Goal: Task Accomplishment & Management: Manage account settings

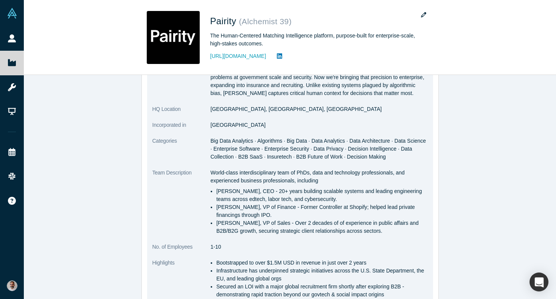
scroll to position [148, 0]
click at [388, 174] on p "World-class interdisciplinary team of PhDs, data and technology professionals, …" at bounding box center [319, 176] width 217 height 16
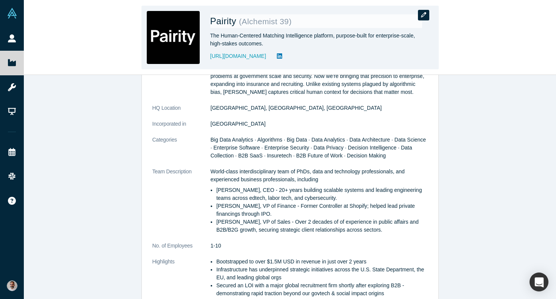
click at [421, 11] on button "button" at bounding box center [423, 15] width 11 height 11
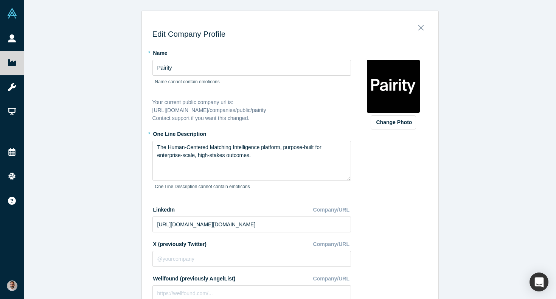
scroll to position [7, 0]
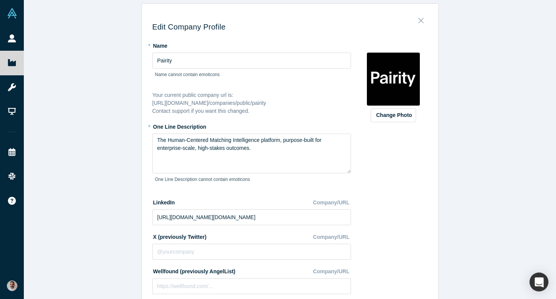
click at [422, 18] on icon "Close" at bounding box center [421, 20] width 5 height 8
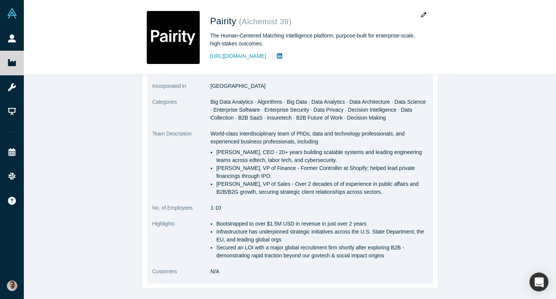
scroll to position [189, 0]
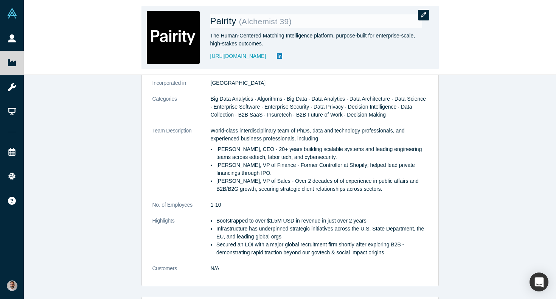
click at [422, 15] on icon "button" at bounding box center [423, 14] width 5 height 5
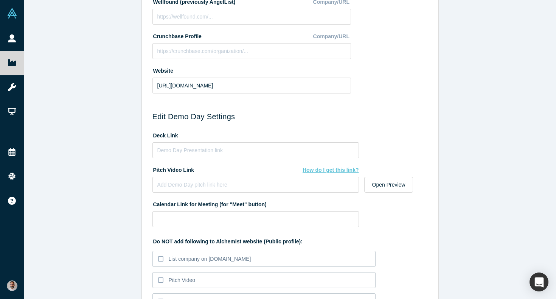
scroll to position [351, 0]
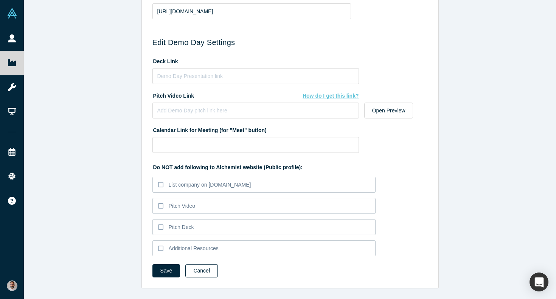
click at [205, 273] on button "Cancel" at bounding box center [201, 270] width 33 height 13
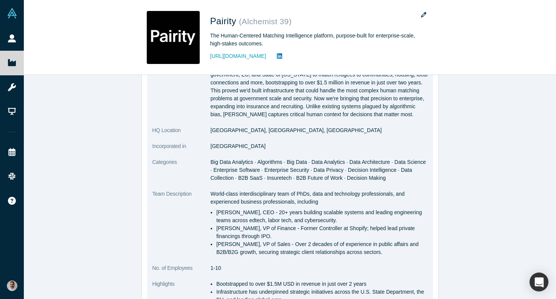
scroll to position [128, 0]
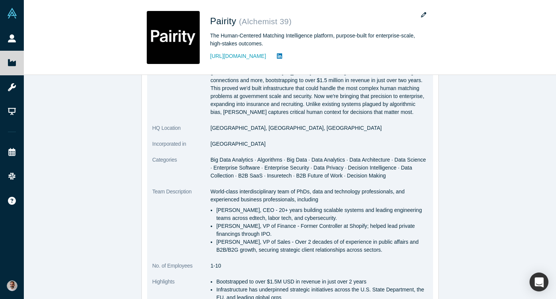
click at [242, 210] on li "Gotam Bhardwaj, CEO - 20+ years building scalable systems and leading engineeri…" at bounding box center [322, 214] width 212 height 16
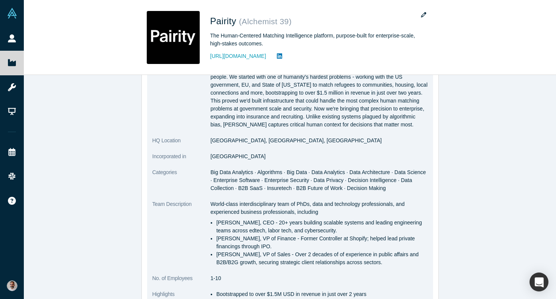
scroll to position [0, 0]
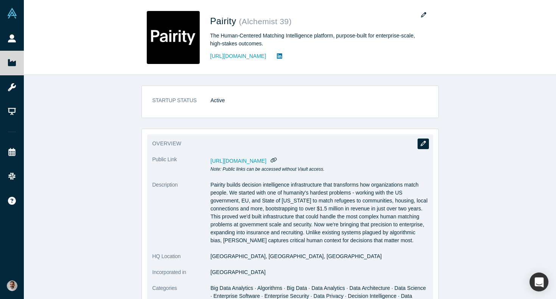
click at [424, 141] on icon "button" at bounding box center [423, 143] width 5 height 5
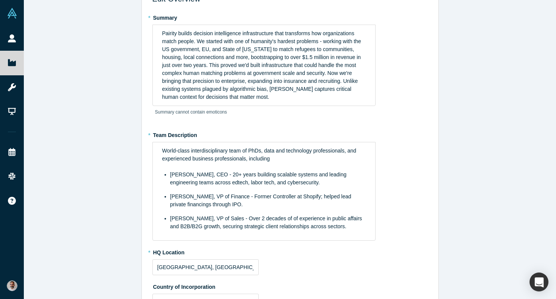
scroll to position [51, 0]
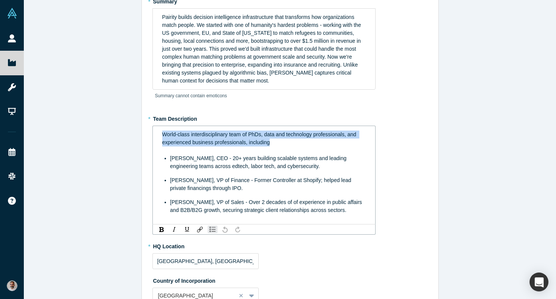
drag, startPoint x: 275, startPoint y: 147, endPoint x: 151, endPoint y: 133, distance: 124.2
click at [151, 133] on div "Edit Overview * Summary Pairity builds decision intelligence infrastructure tha…" at bounding box center [290, 265] width 297 height 601
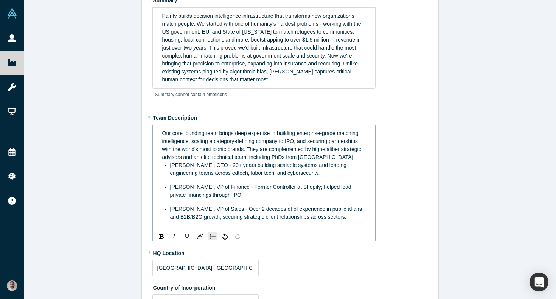
scroll to position [53, 0]
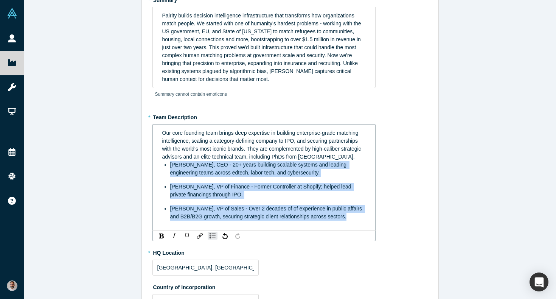
drag, startPoint x: 163, startPoint y: 172, endPoint x: 383, endPoint y: 247, distance: 232.8
click at [383, 241] on div "* Team Description Our core founding team brings deep expertise in building ent…" at bounding box center [291, 176] width 276 height 130
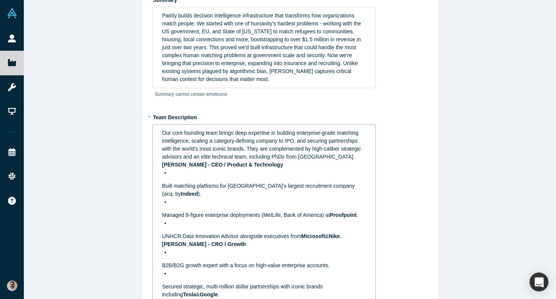
drag, startPoint x: 221, startPoint y: 174, endPoint x: 280, endPoint y: 173, distance: 59.0
click at [280, 168] on span "[PERSON_NAME] - CEO / Product & Technology" at bounding box center [222, 165] width 121 height 6
click at [282, 169] on div "[PERSON_NAME] - CEO / Product & Technology" at bounding box center [264, 165] width 204 height 8
click at [222, 168] on span "[PERSON_NAME] - CEO / Product & Technology" at bounding box center [222, 165] width 121 height 6
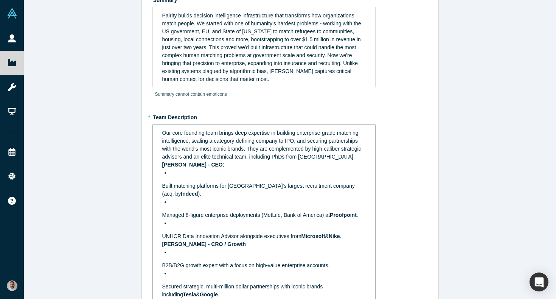
click at [163, 196] on span "Built matching platforms for [GEOGRAPHIC_DATA]'s largest recruitment company (a…" at bounding box center [259, 190] width 194 height 14
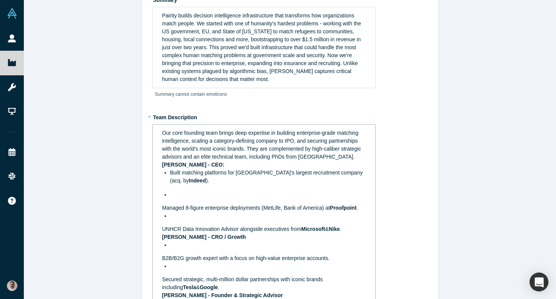
click at [163, 199] on ul "Built matching platforms for Canada's largest recruitment company (acq. by Inde…" at bounding box center [264, 184] width 204 height 30
click at [166, 198] on ul "Built matching platforms for Canada's largest recruitment company (acq. by Inde…" at bounding box center [264, 184] width 204 height 30
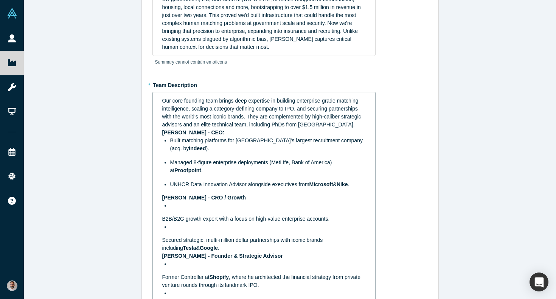
scroll to position [89, 0]
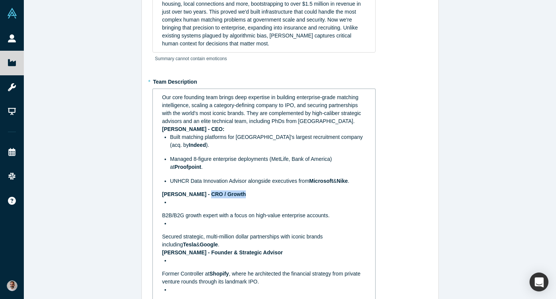
drag, startPoint x: 240, startPoint y: 202, endPoint x: 205, endPoint y: 203, distance: 34.4
click at [205, 197] on span "[PERSON_NAME] - CRO / Growth" at bounding box center [204, 194] width 84 height 6
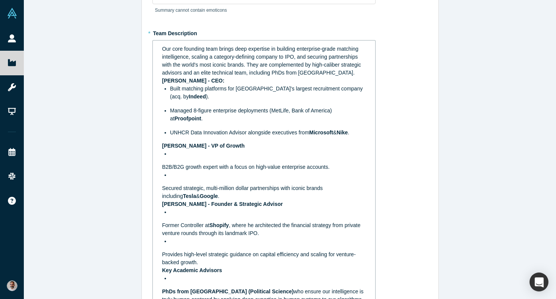
scroll to position [139, 0]
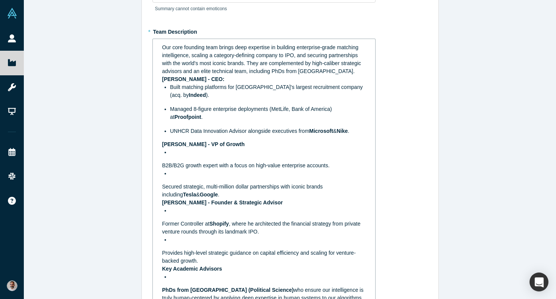
click at [163, 168] on span "B2B/B2G growth expert with a focus on high-value enterprise accounts." at bounding box center [246, 165] width 168 height 6
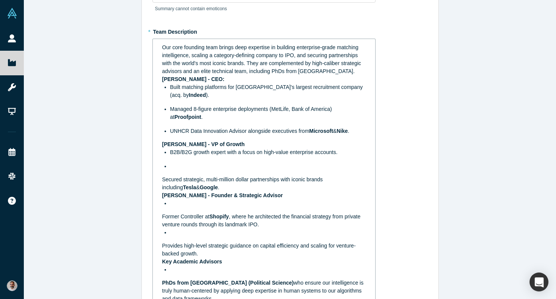
click at [162, 188] on span "Secured strategic, multi-million dollar partnerships with iconic brands includi…" at bounding box center [243, 183] width 162 height 14
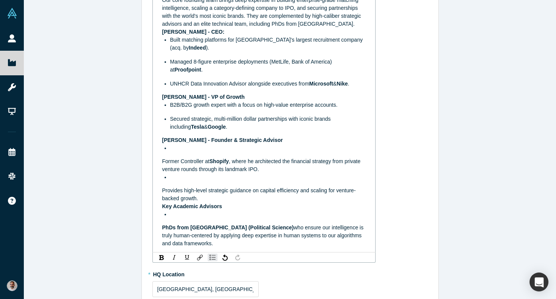
scroll to position [186, 0]
click at [163, 164] on span "Former Controller at" at bounding box center [185, 161] width 47 height 6
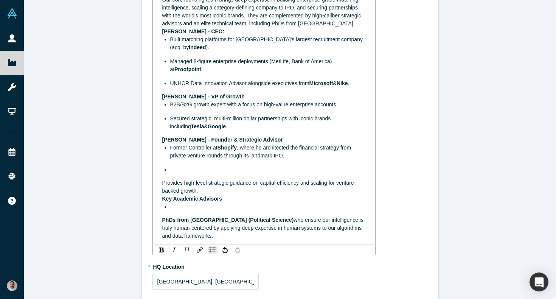
click at [160, 193] on div "Our core founding team brings deep expertise in building enterprise-grade match…" at bounding box center [264, 118] width 213 height 249
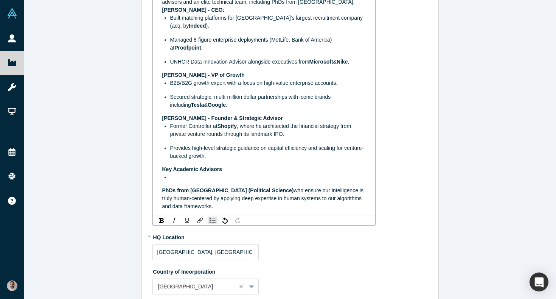
scroll to position [217, 0]
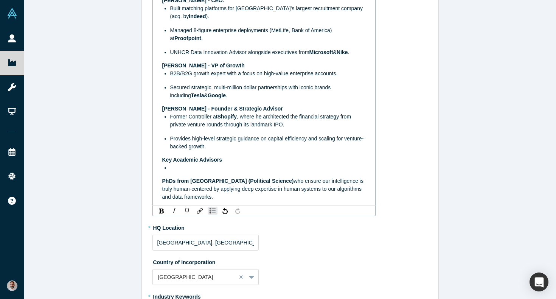
click at [161, 190] on div "Our core founding team brings deep expertise in building enterprise-grade match…" at bounding box center [264, 83] width 213 height 241
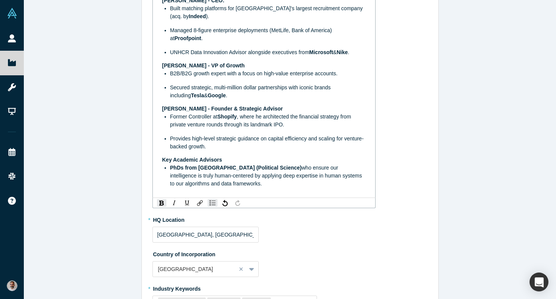
click at [235, 164] on div "Key Academic Advisors" at bounding box center [264, 160] width 204 height 8
click at [202, 36] on span "Managed 8-figure enterprise deployments (MetLife, Bank of America) at" at bounding box center [251, 34] width 163 height 14
click at [195, 30] on ul "Built matching platforms for Canada's largest recruitment company (acq. by Inde…" at bounding box center [264, 31] width 204 height 52
click at [229, 164] on div "Key Academic Advisors" at bounding box center [264, 160] width 204 height 8
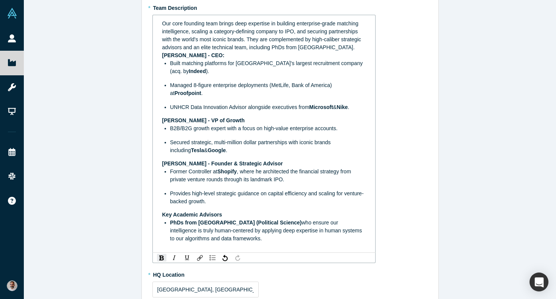
scroll to position [157, 0]
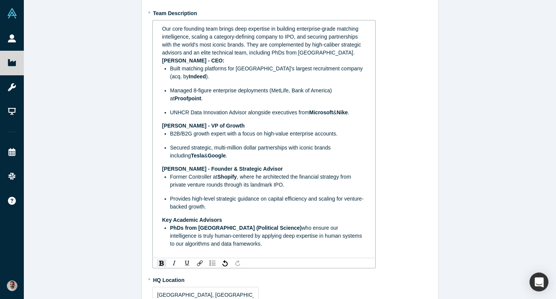
click at [235, 65] on div "[PERSON_NAME] - CEO:" at bounding box center [264, 61] width 204 height 8
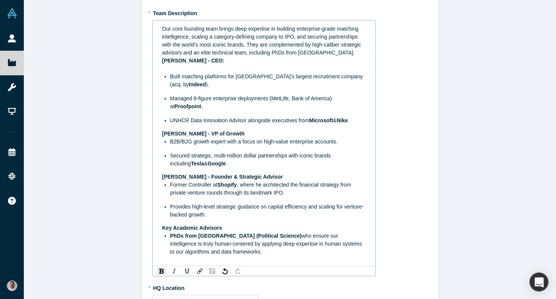
click at [244, 138] on div "Radboud Reijn - VP of Growth" at bounding box center [264, 134] width 204 height 8
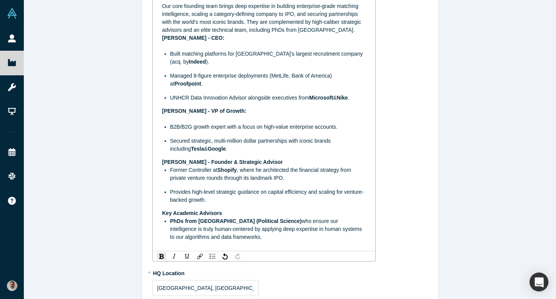
scroll to position [193, 0]
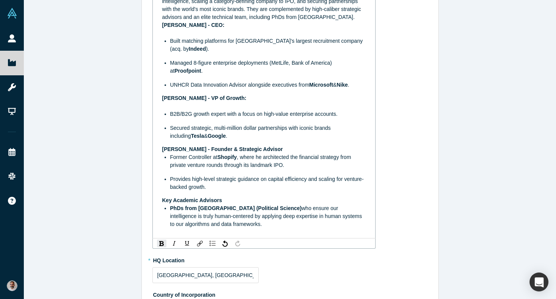
click at [283, 153] on div "[PERSON_NAME] - Founder & Strategic Advisor" at bounding box center [264, 149] width 204 height 8
click at [280, 153] on div "[PERSON_NAME] - Founder & Strategic Advisor" at bounding box center [264, 149] width 204 height 8
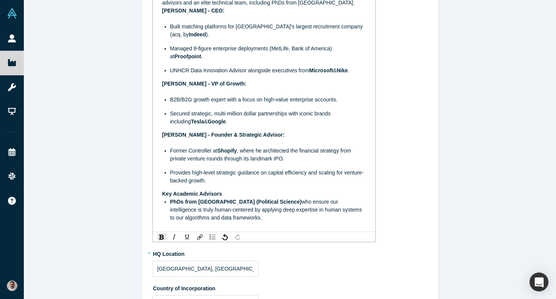
scroll to position [210, 0]
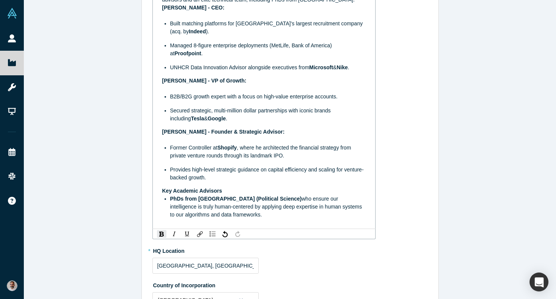
click at [227, 195] on div "Key Academic Advisors" at bounding box center [264, 191] width 204 height 8
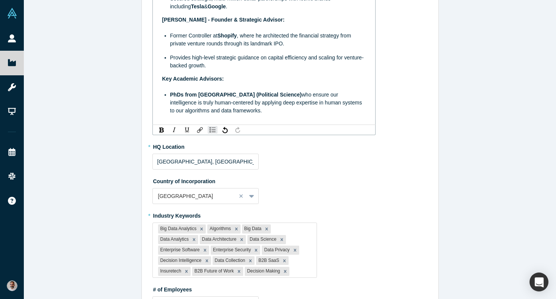
scroll to position [321, 0]
drag, startPoint x: 264, startPoint y: 45, endPoint x: 238, endPoint y: 46, distance: 26.1
click at [238, 46] on span ", where he architected the financial strategy from private venture rounds throu…" at bounding box center [261, 40] width 182 height 14
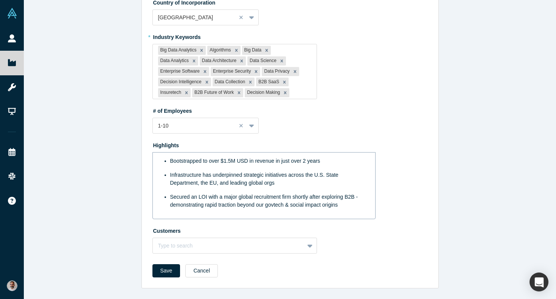
scroll to position [498, 0]
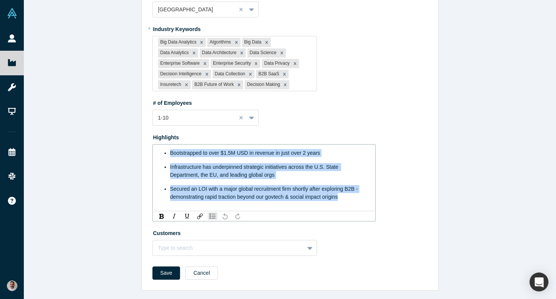
drag, startPoint x: 350, startPoint y: 204, endPoint x: 146, endPoint y: 156, distance: 208.7
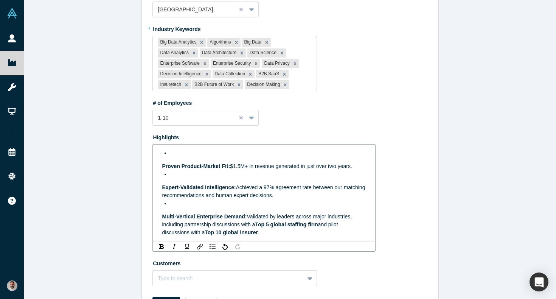
click at [161, 174] on div "Proven Product-Market Fit: $1.5M+ in revenue generated in just over two years. …" at bounding box center [264, 193] width 213 height 92
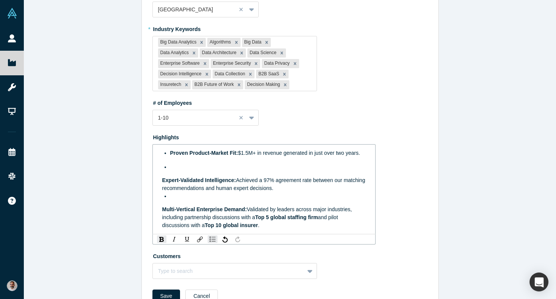
click at [162, 183] on span "Expert-Validated Intelligence:" at bounding box center [199, 180] width 74 height 6
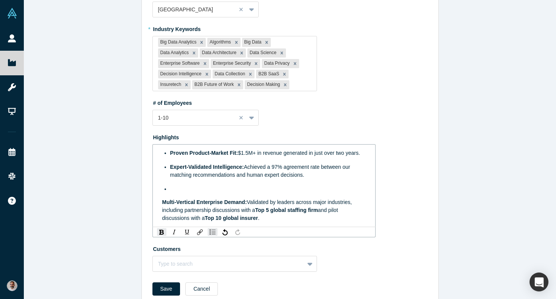
click at [162, 205] on span "Multi-Vertical Enterprise Demand:" at bounding box center [204, 202] width 85 height 6
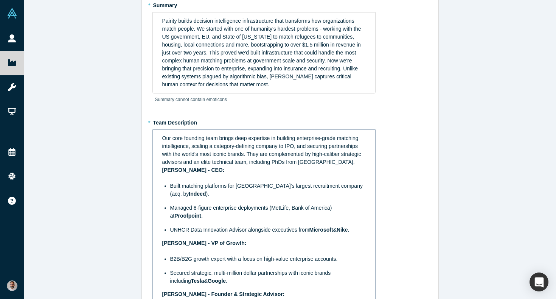
scroll to position [0, 0]
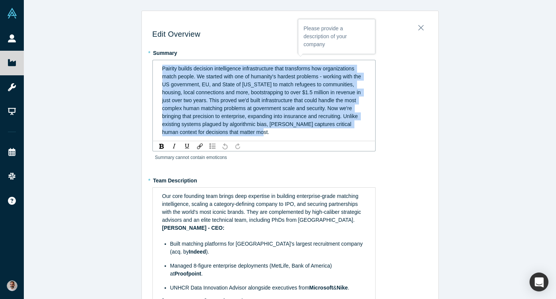
drag, startPoint x: 245, startPoint y: 130, endPoint x: 153, endPoint y: 66, distance: 112.0
click at [153, 66] on div "Pairity builds decision intelligence infrastructure that transforms how organiz…" at bounding box center [264, 100] width 223 height 81
paste div "rdw-editor"
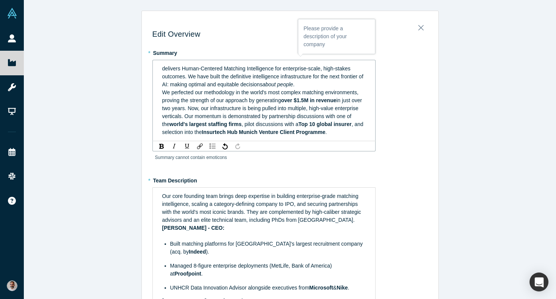
click at [162, 68] on span "delivers Human-Centered Matching Intelligence for enterprise-scale, high-stakes…" at bounding box center [263, 76] width 202 height 22
drag, startPoint x: 177, startPoint y: 70, endPoint x: 159, endPoint y: 70, distance: 18.9
click at [159, 70] on div "Pairity delivers Human-Centered Matching Intelligence for enterprise-scale, hig…" at bounding box center [264, 100] width 213 height 76
click at [163, 147] on img "rdw-inline-control" at bounding box center [161, 146] width 5 height 5
click at [335, 85] on div "Pairity delivers Human-Centered Matching Intelligence for enterprise-scale, hig…" at bounding box center [264, 77] width 204 height 24
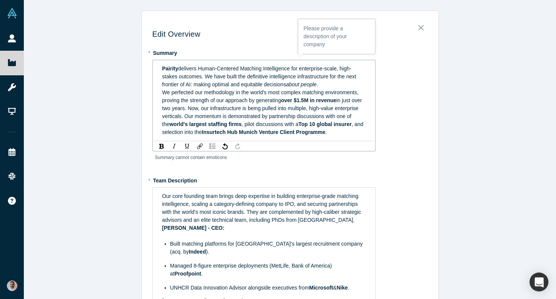
click at [312, 103] on span "over $1.5M in revenue" at bounding box center [308, 100] width 55 height 6
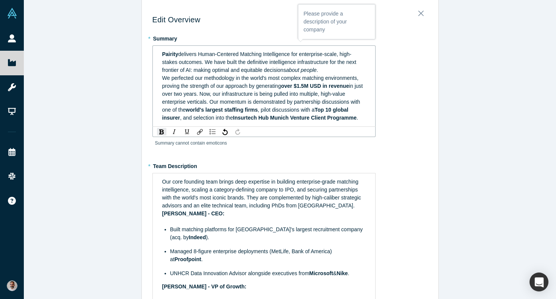
scroll to position [16, 0]
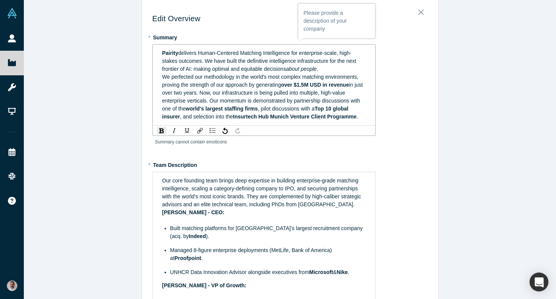
click at [358, 120] on span "." at bounding box center [358, 117] width 2 height 6
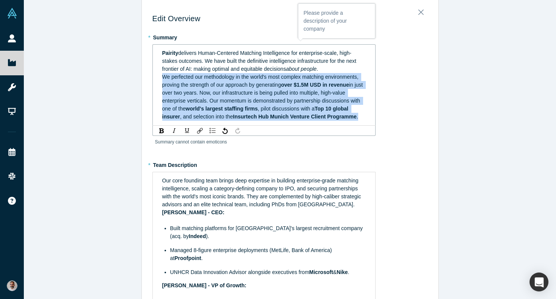
drag, startPoint x: 361, startPoint y: 123, endPoint x: 158, endPoint y: 88, distance: 205.5
click at [158, 88] on div "Pairity delivers Human-Centered Matching Intelligence for enterprise-scale, hig…" at bounding box center [264, 85] width 213 height 76
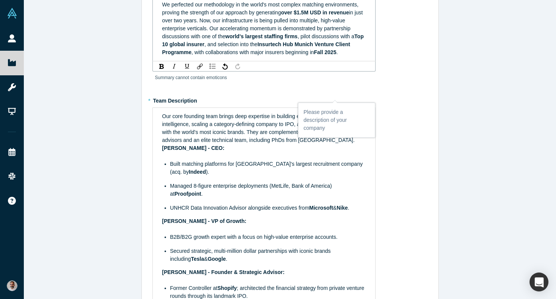
scroll to position [88, 0]
click at [266, 173] on div "Our core founding team brings deep expertise in building enterprise-grade match…" at bounding box center [264, 239] width 204 height 255
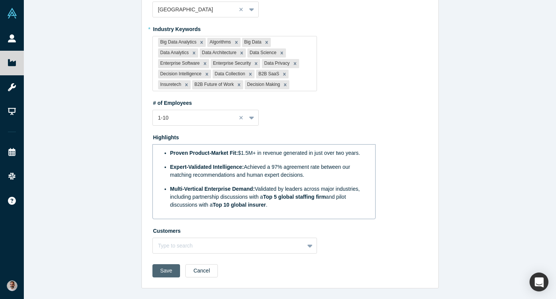
scroll to position [522, 0]
click at [160, 274] on button "Save" at bounding box center [167, 270] width 28 height 13
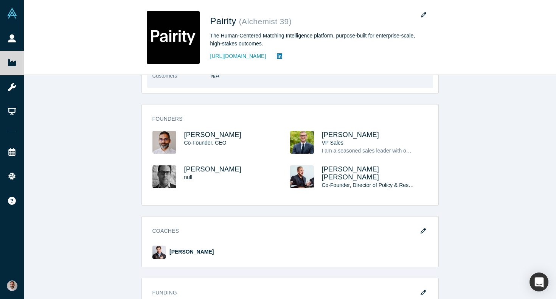
scroll to position [0, 0]
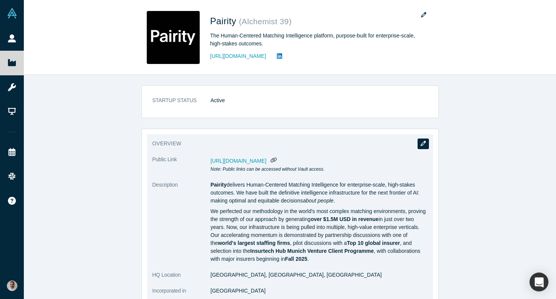
click at [425, 142] on icon "button" at bounding box center [423, 143] width 5 height 5
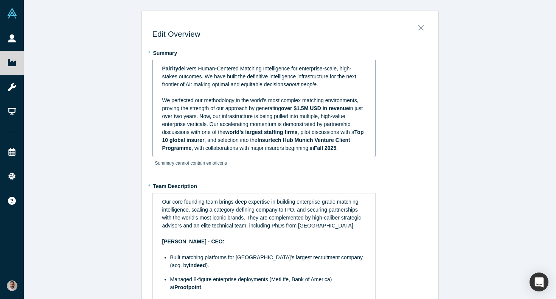
click at [179, 100] on span "We perfected our methodology in the world's most complex matching environments,…" at bounding box center [261, 104] width 198 height 14
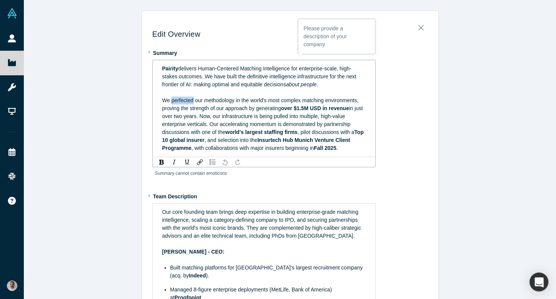
click at [179, 100] on span "We perfected our methodology in the world's most complex matching environments,…" at bounding box center [261, 104] width 198 height 14
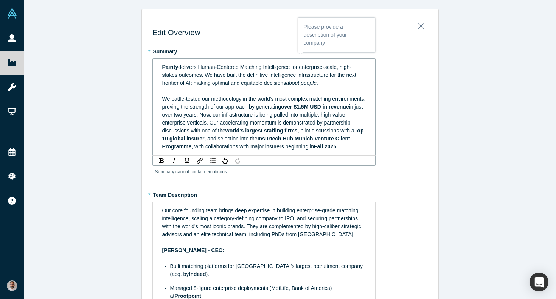
click at [228, 115] on span "in just over two years. Now, our infrastructure is being pulled into multiple, …" at bounding box center [263, 119] width 202 height 30
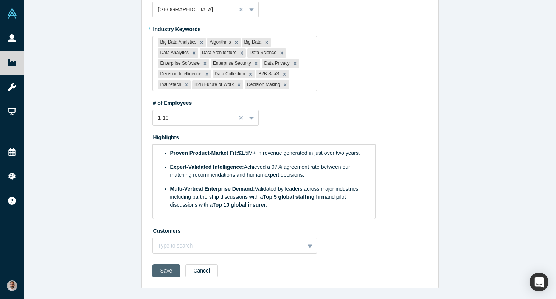
scroll to position [530, 0]
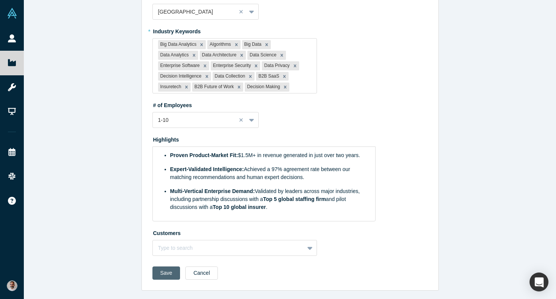
click at [167, 273] on button "Save" at bounding box center [167, 272] width 28 height 13
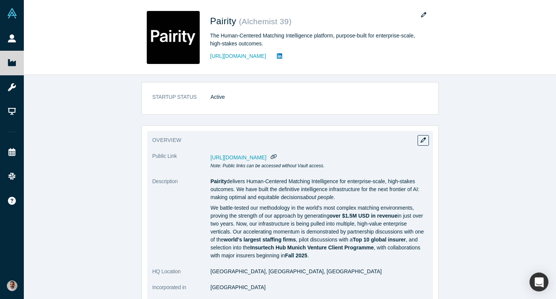
scroll to position [0, 0]
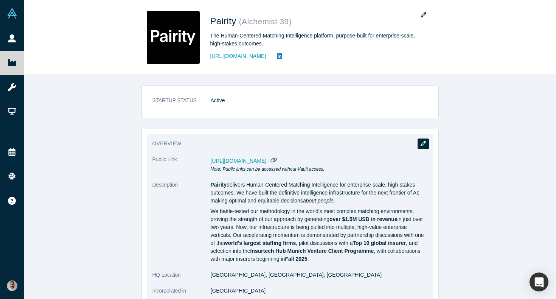
click at [422, 144] on icon "button" at bounding box center [423, 143] width 5 height 5
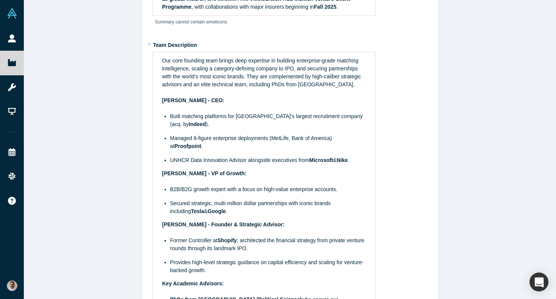
scroll to position [157, 0]
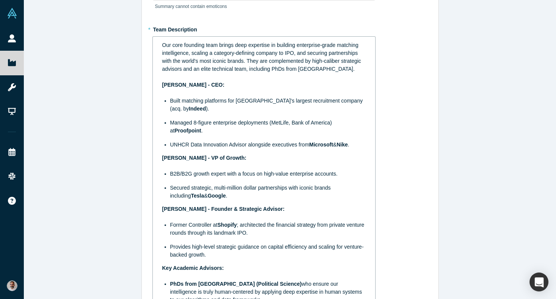
click at [175, 97] on div "rdw-editor" at bounding box center [264, 93] width 204 height 8
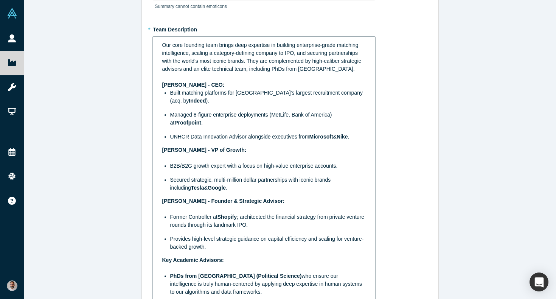
click at [184, 153] on div "Our core founding team brings deep expertise in building enterprise-grade match…" at bounding box center [264, 168] width 204 height 255
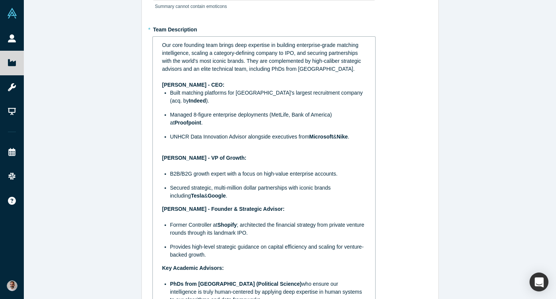
click at [163, 212] on span "[PERSON_NAME] - Founder & Strategic Advisor:" at bounding box center [223, 209] width 123 height 6
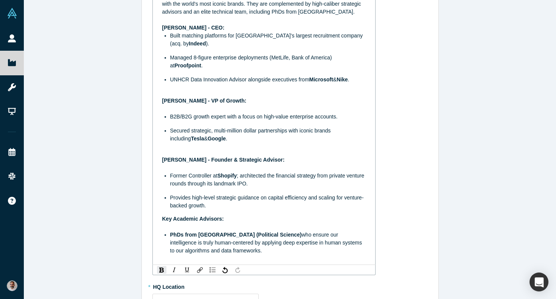
scroll to position [232, 0]
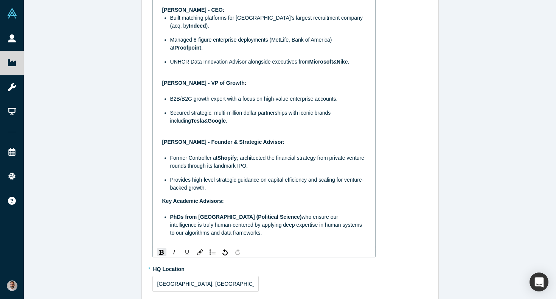
click at [163, 204] on span "Key Academic Advisors:" at bounding box center [193, 201] width 62 height 6
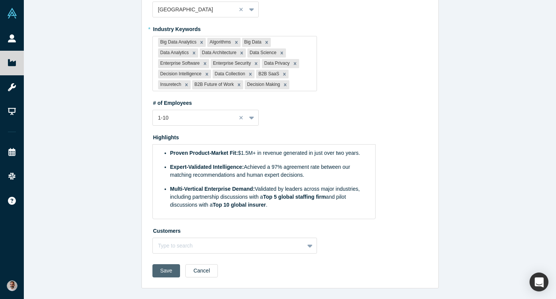
scroll to position [546, 0]
click at [169, 272] on button "Save" at bounding box center [167, 270] width 28 height 13
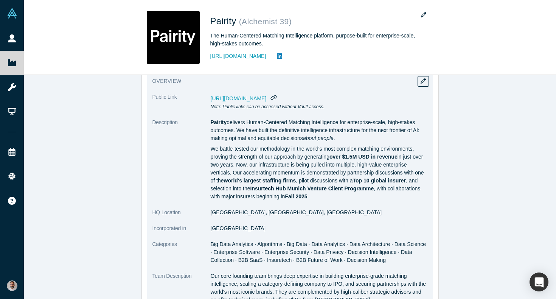
scroll to position [0, 0]
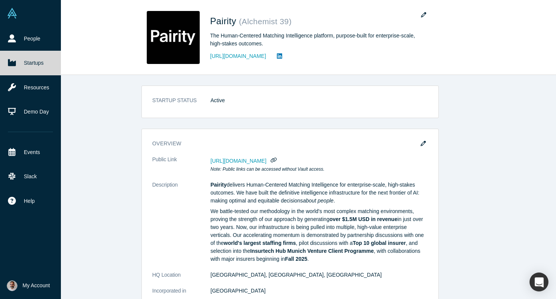
click at [37, 66] on link "Startups" at bounding box center [30, 63] width 61 height 24
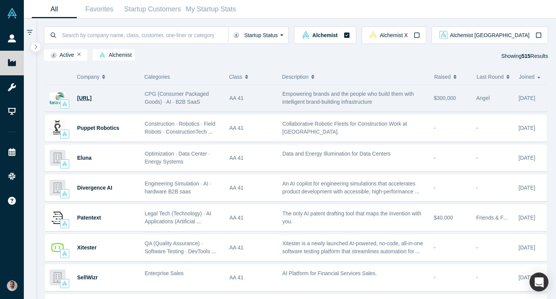
click at [92, 98] on span "[URL]" at bounding box center [84, 98] width 14 height 6
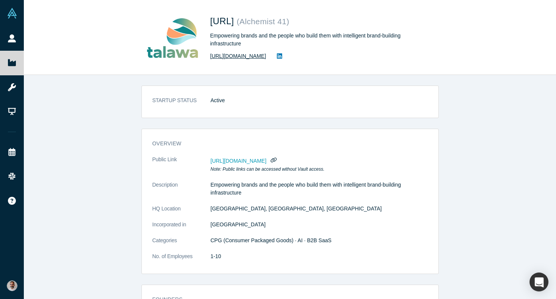
click at [264, 57] on link "https://dot-stealer-8118.typedream.app/" at bounding box center [238, 56] width 56 height 8
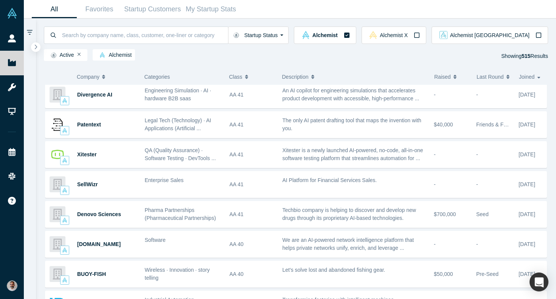
scroll to position [95, 0]
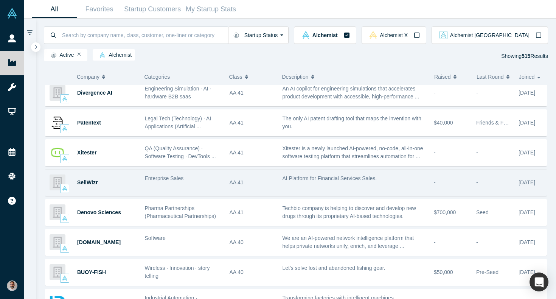
click at [88, 184] on span "SellWizr" at bounding box center [87, 182] width 20 height 6
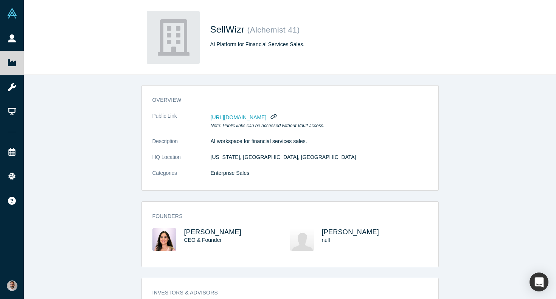
scroll to position [30, 0]
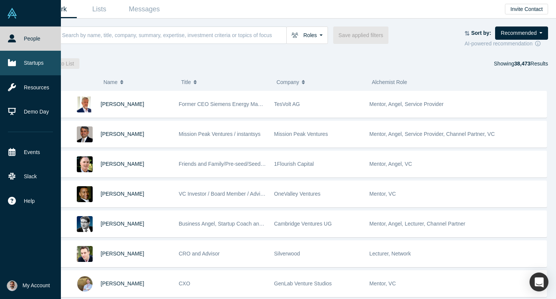
click at [23, 66] on link "Startups" at bounding box center [30, 63] width 61 height 24
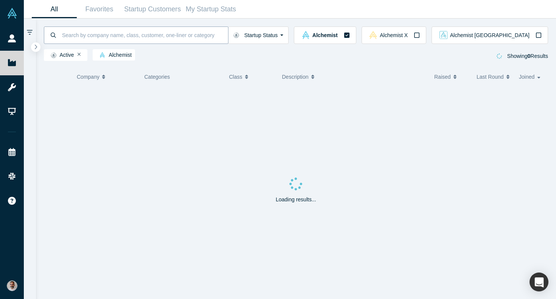
click at [92, 36] on input at bounding box center [144, 35] width 167 height 18
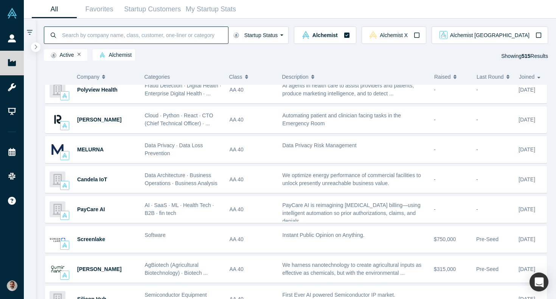
scroll to position [397, 0]
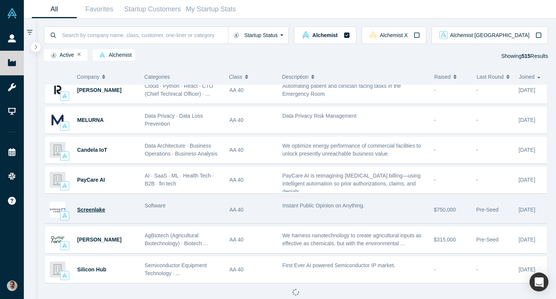
click at [92, 209] on span "Screenlake" at bounding box center [91, 210] width 28 height 6
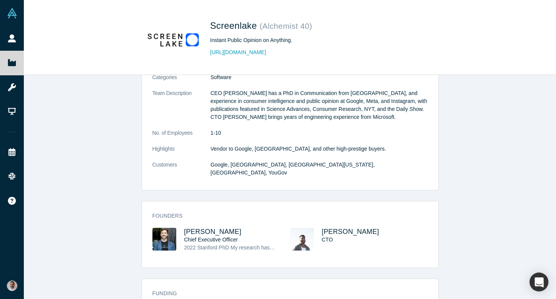
scroll to position [177, 0]
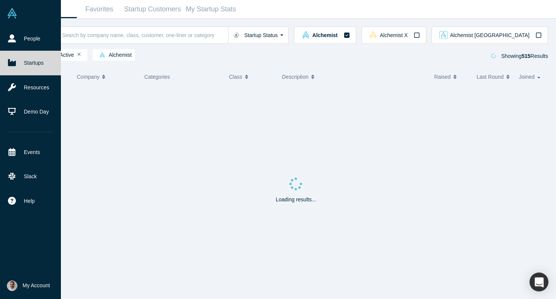
click at [25, 63] on link "Startups" at bounding box center [30, 63] width 61 height 24
click at [26, 86] on link "Resources" at bounding box center [30, 87] width 61 height 24
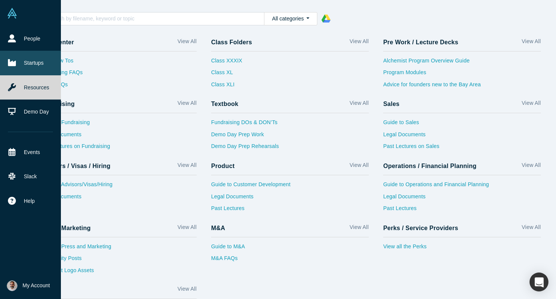
click at [28, 61] on link "Startups" at bounding box center [30, 63] width 61 height 24
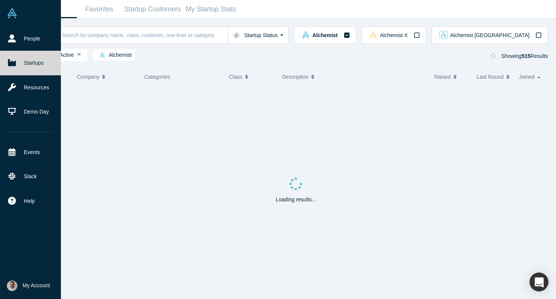
click at [22, 69] on link "Startups" at bounding box center [30, 63] width 61 height 24
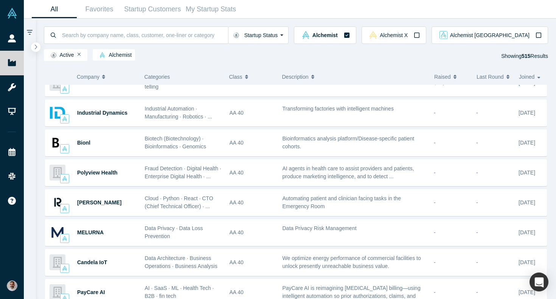
scroll to position [312, 0]
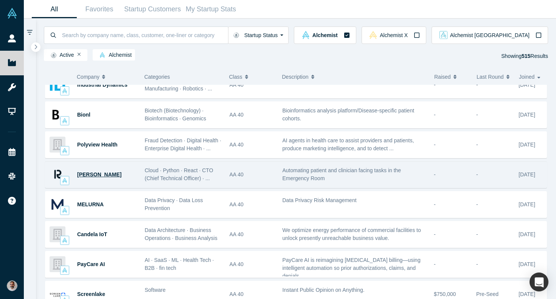
click at [87, 176] on span "[PERSON_NAME]" at bounding box center [99, 174] width 44 height 6
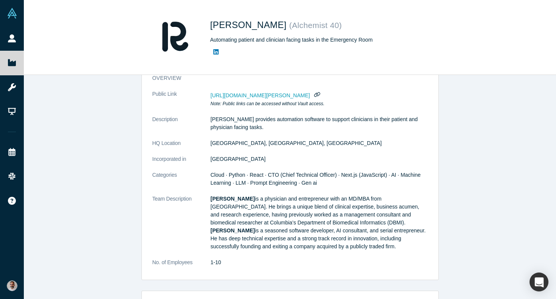
scroll to position [115, 0]
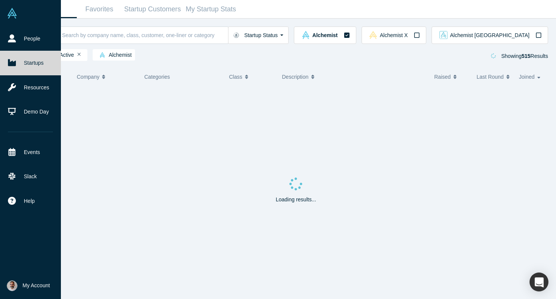
click at [37, 58] on link "Startups" at bounding box center [30, 63] width 61 height 24
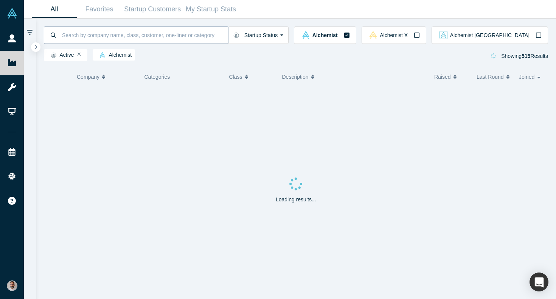
click at [90, 35] on input at bounding box center [144, 35] width 167 height 18
type input "pluvo"
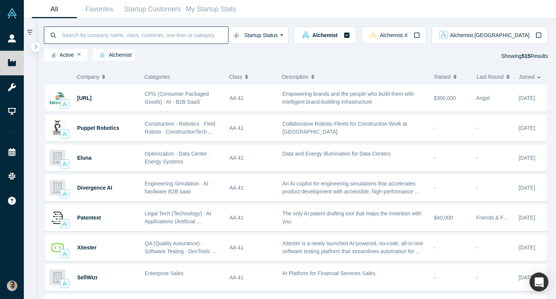
click at [126, 40] on input at bounding box center [144, 35] width 167 height 18
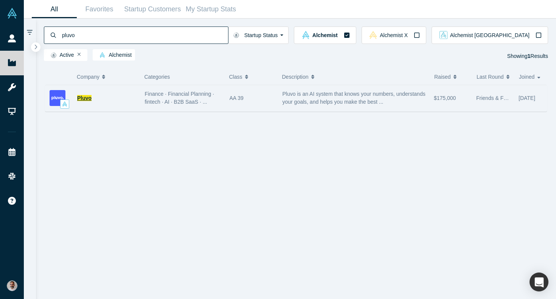
type input "pluvo"
click at [87, 100] on span "Pluvo" at bounding box center [84, 98] width 14 height 6
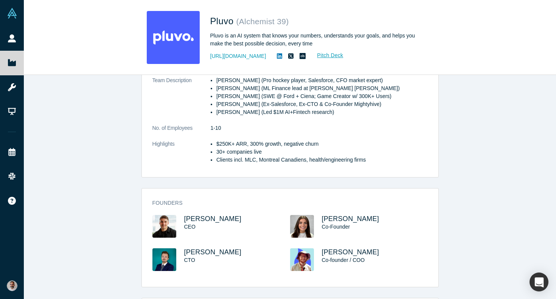
scroll to position [185, 0]
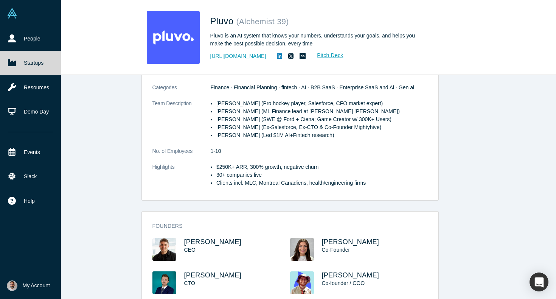
click at [30, 285] on span "My Account" at bounding box center [36, 286] width 27 height 8
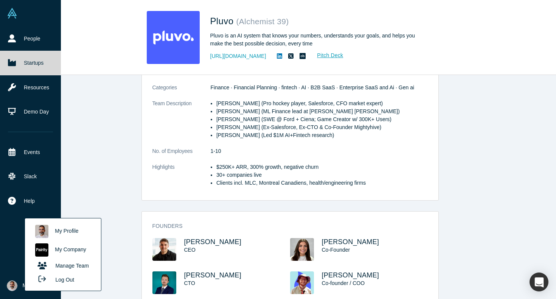
click at [64, 249] on link "My Company" at bounding box center [62, 250] width 63 height 19
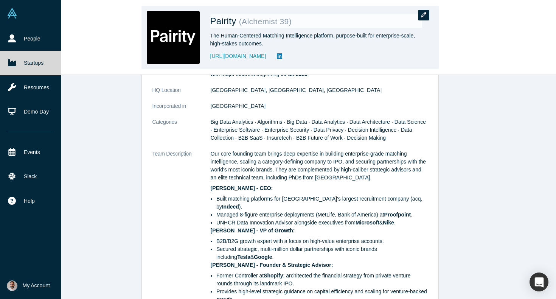
click at [424, 15] on icon "button" at bounding box center [423, 14] width 5 height 5
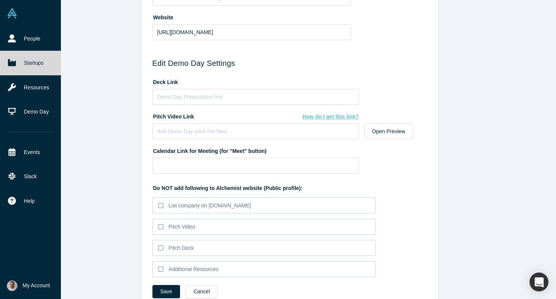
scroll to position [351, 0]
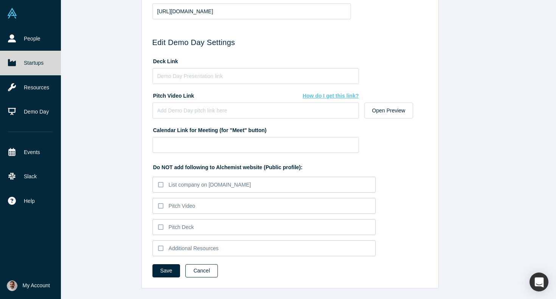
click at [201, 266] on button "Cancel" at bounding box center [201, 270] width 33 height 13
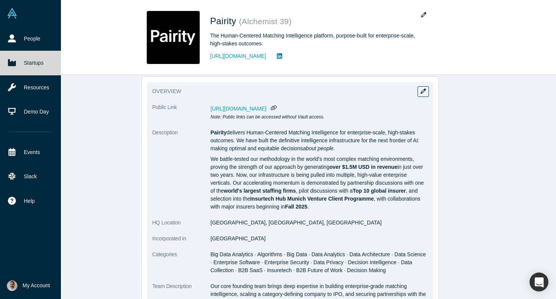
scroll to position [45, 0]
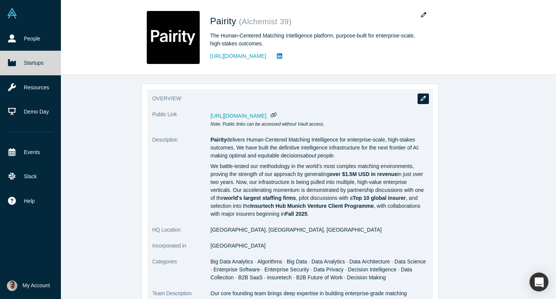
click at [420, 101] on button "button" at bounding box center [423, 98] width 11 height 11
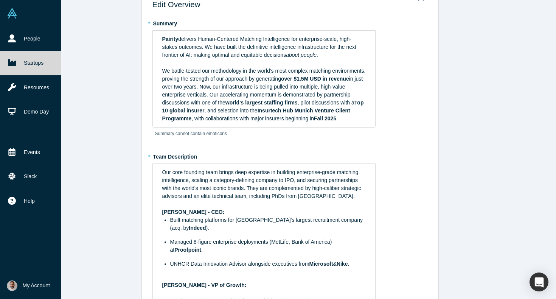
scroll to position [53, 0]
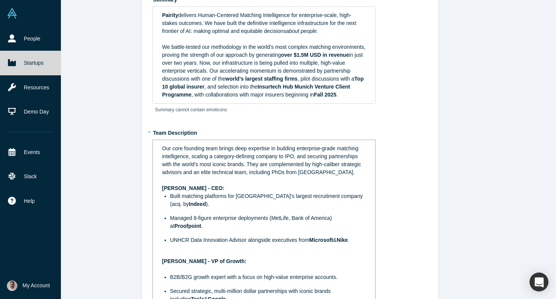
click at [162, 156] on span "Our core founding team brings deep expertise in building enterprise-grade match…" at bounding box center [262, 160] width 201 height 30
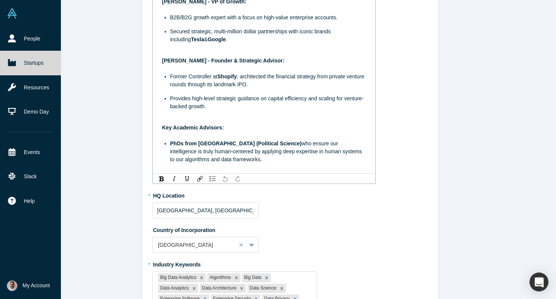
scroll to position [370, 0]
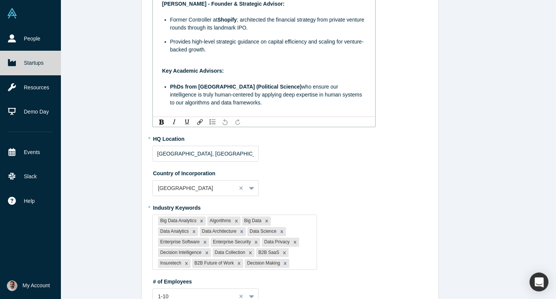
click at [257, 107] on div "PhDs from [GEOGRAPHIC_DATA] (Political Science) who ensure our intelligence is …" at bounding box center [268, 95] width 196 height 24
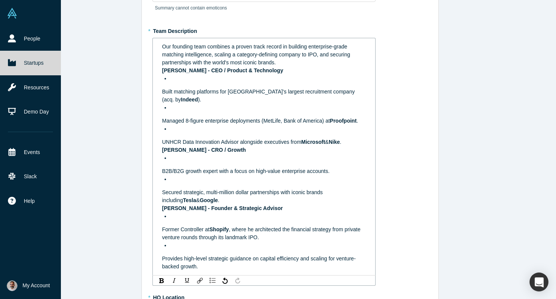
scroll to position [136, 0]
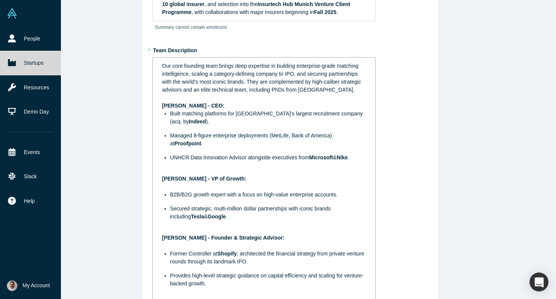
drag, startPoint x: 351, startPoint y: 98, endPoint x: 160, endPoint y: 77, distance: 192.2
click at [160, 77] on div "Our core founding team brings deep expertise in building enterprise-grade match…" at bounding box center [264, 204] width 213 height 288
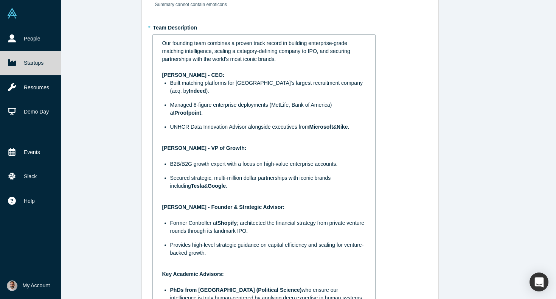
scroll to position [159, 0]
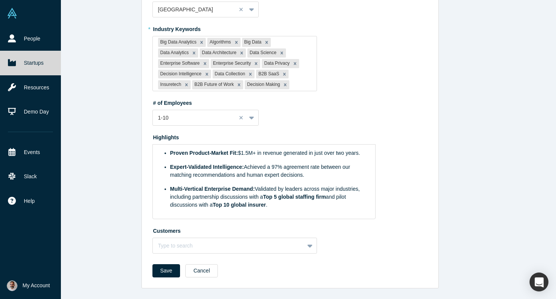
drag, startPoint x: 210, startPoint y: 261, endPoint x: 327, endPoint y: 298, distance: 122.6
click at [327, 298] on div "Edit Overview * Summary Pairity delivers Human-Centered Matching Intelligence f…" at bounding box center [290, 149] width 532 height 299
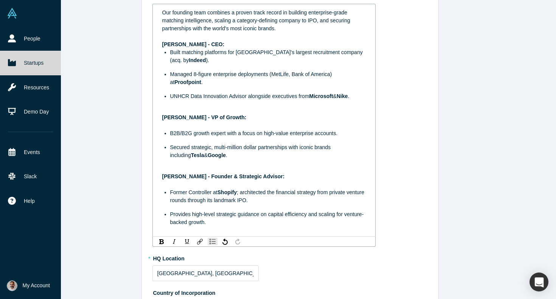
scroll to position [157, 0]
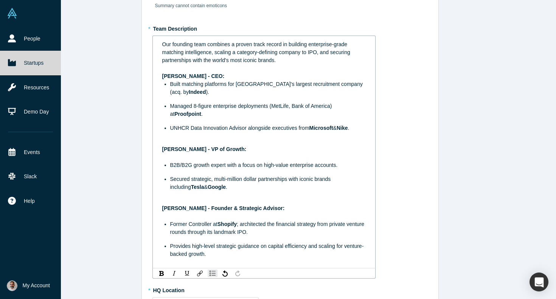
click at [243, 80] on div "[PERSON_NAME] - CEO:" at bounding box center [264, 76] width 204 height 8
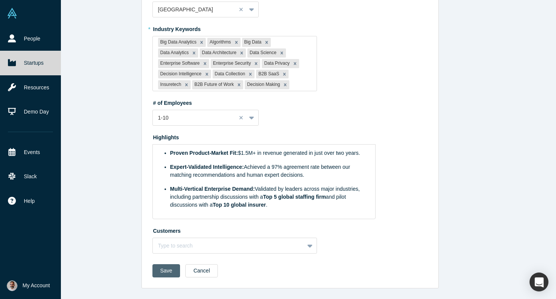
scroll to position [493, 0]
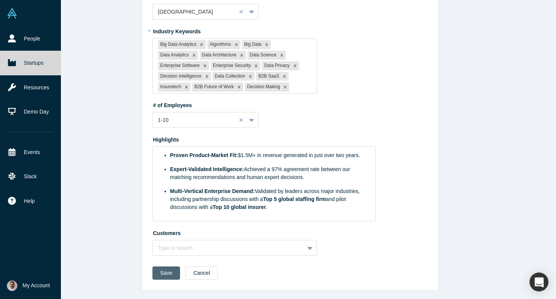
click at [161, 268] on button "Save" at bounding box center [167, 272] width 28 height 13
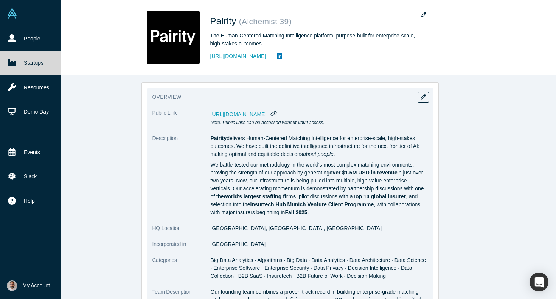
scroll to position [0, 0]
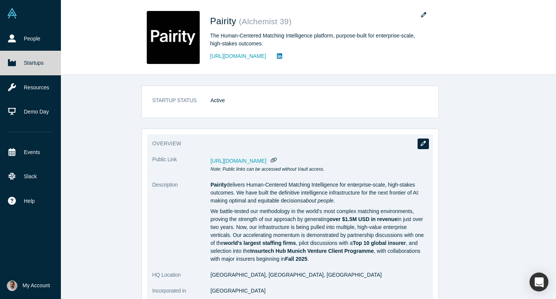
click at [421, 142] on icon "button" at bounding box center [423, 143] width 5 height 5
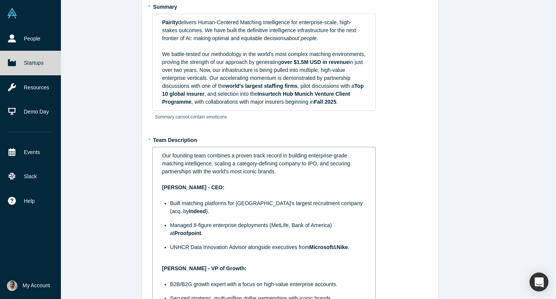
scroll to position [47, 0]
click at [213, 264] on div "rdw-editor" at bounding box center [264, 260] width 204 height 8
click at [161, 195] on div "Our founding team combines a proven track record in building enterprise-grade m…" at bounding box center [264, 266] width 213 height 235
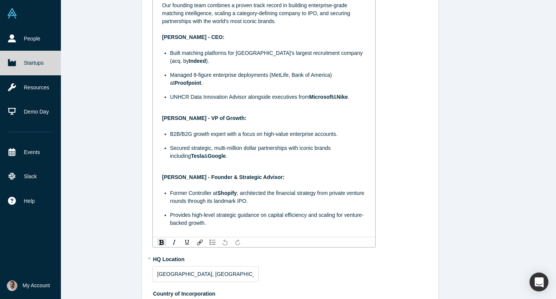
scroll to position [202, 0]
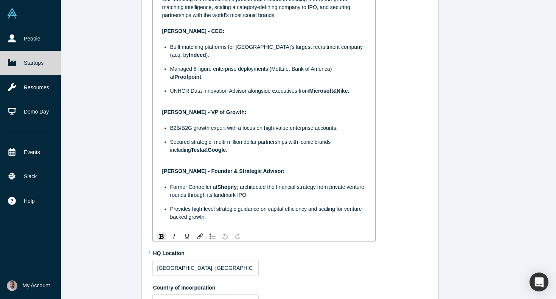
click at [190, 167] on div "rdw-editor" at bounding box center [264, 163] width 204 height 8
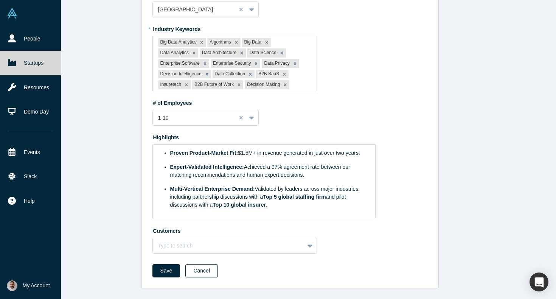
scroll to position [493, 0]
click at [196, 266] on button "Cancel" at bounding box center [201, 270] width 33 height 13
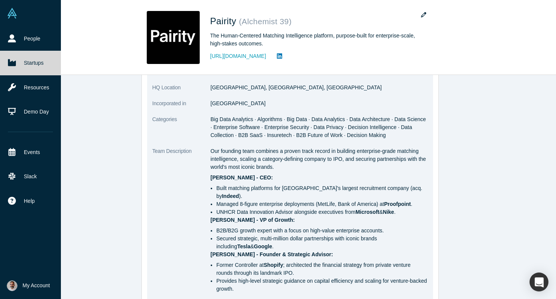
scroll to position [188, 0]
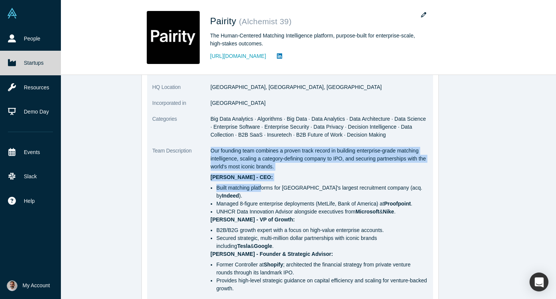
drag, startPoint x: 210, startPoint y: 148, endPoint x: 262, endPoint y: 187, distance: 64.4
click at [262, 187] on dl "Public Link [URL][DOMAIN_NAME] Note: Public links can be accessed without Vault…" at bounding box center [291, 178] width 276 height 420
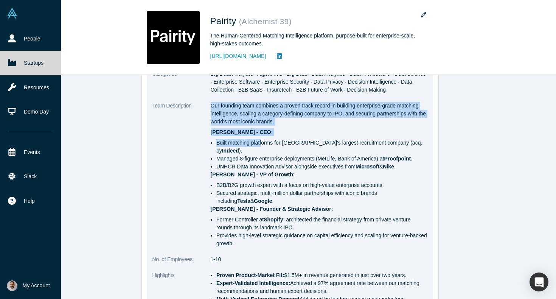
scroll to position [237, 0]
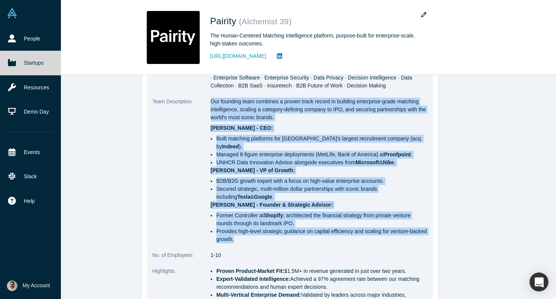
click at [266, 231] on li "Provides high-level strategic guidance on capital efficiency and scaling for ve…" at bounding box center [322, 235] width 212 height 16
copy dl "Our founding team combines a proven track record in building enterprise-grade m…"
